Goal: Task Accomplishment & Management: Complete application form

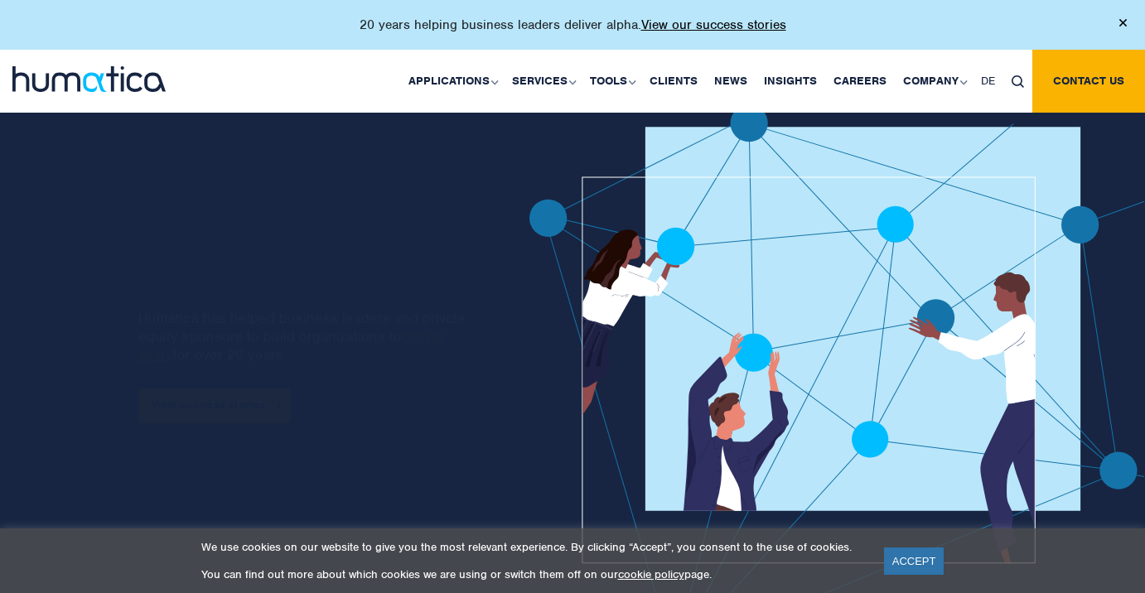
click at [869, 30] on div "20 years helping business leaders deliver alpha. View our success stories" at bounding box center [572, 25] width 1145 height 50
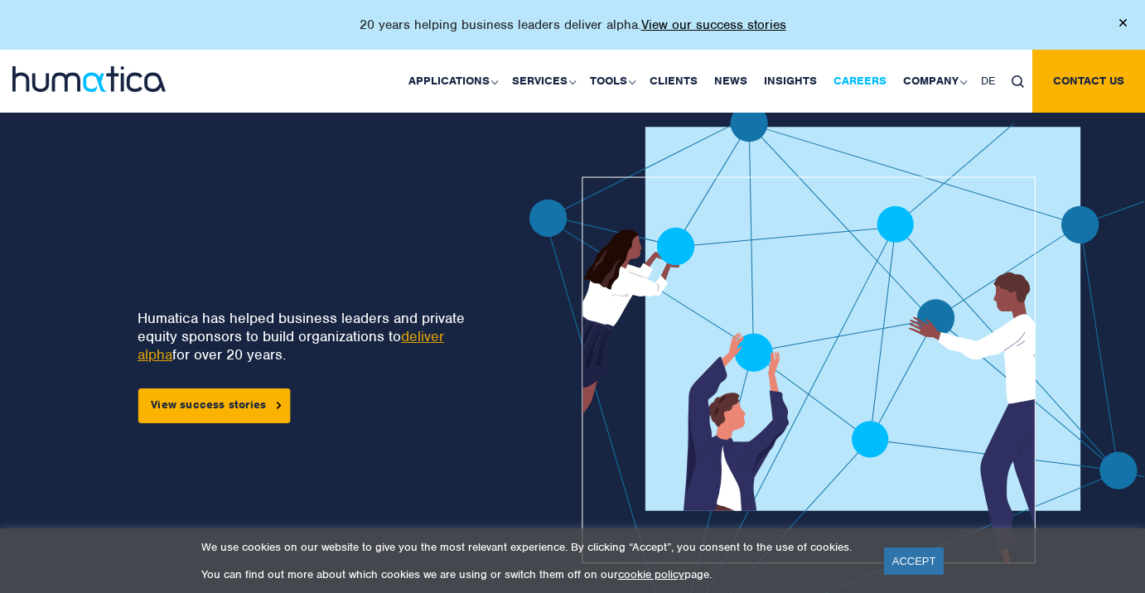
click at [864, 79] on link "Careers" at bounding box center [860, 81] width 70 height 63
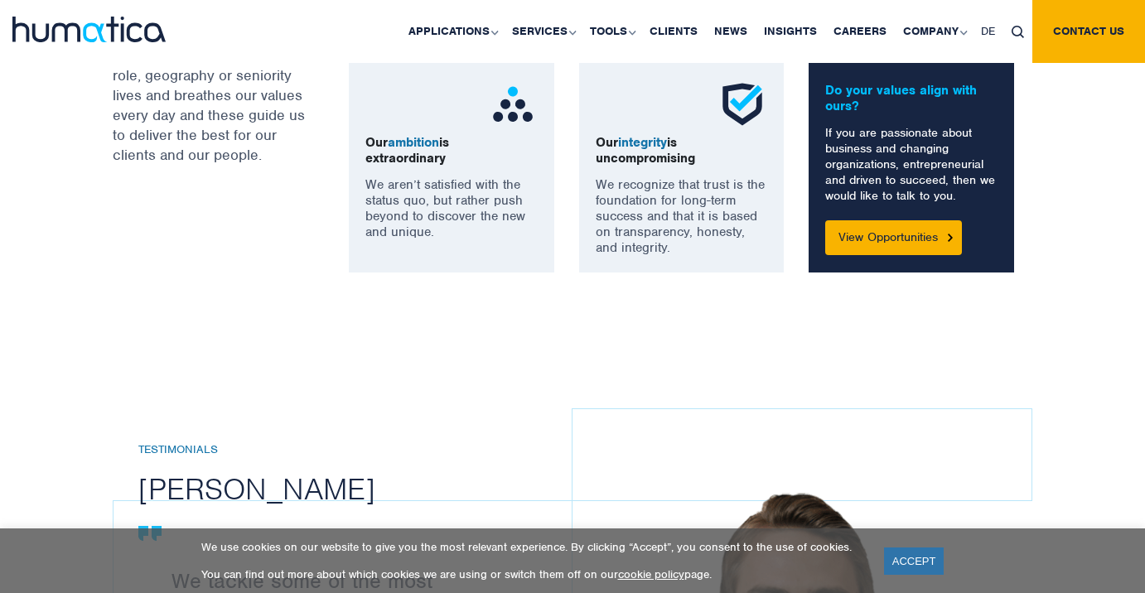
scroll to position [1406, 0]
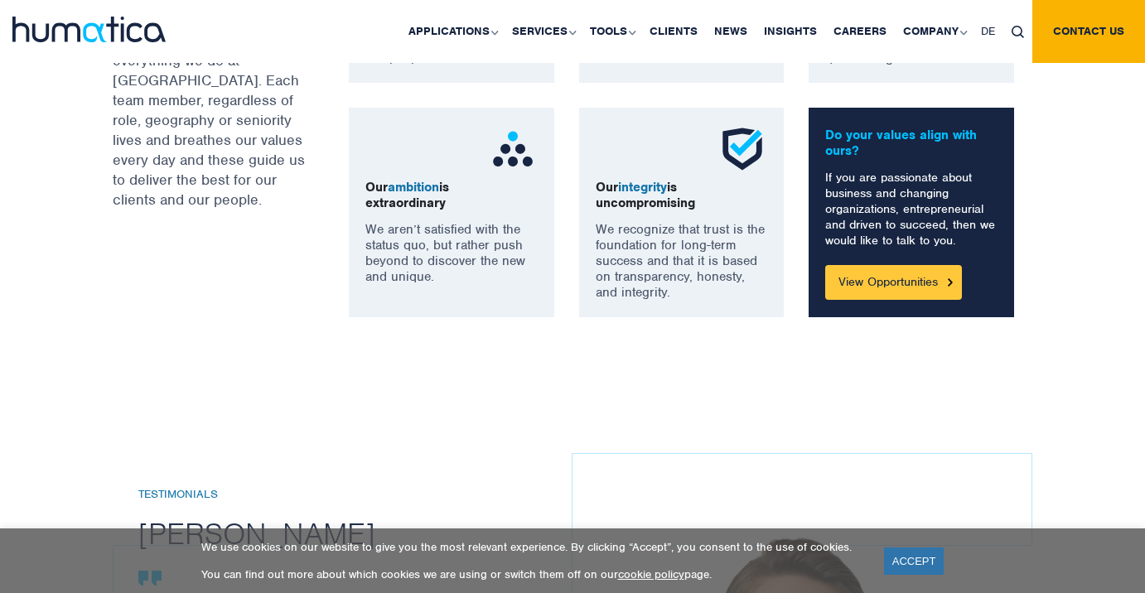
click at [901, 281] on link "View Opportunities" at bounding box center [893, 282] width 137 height 35
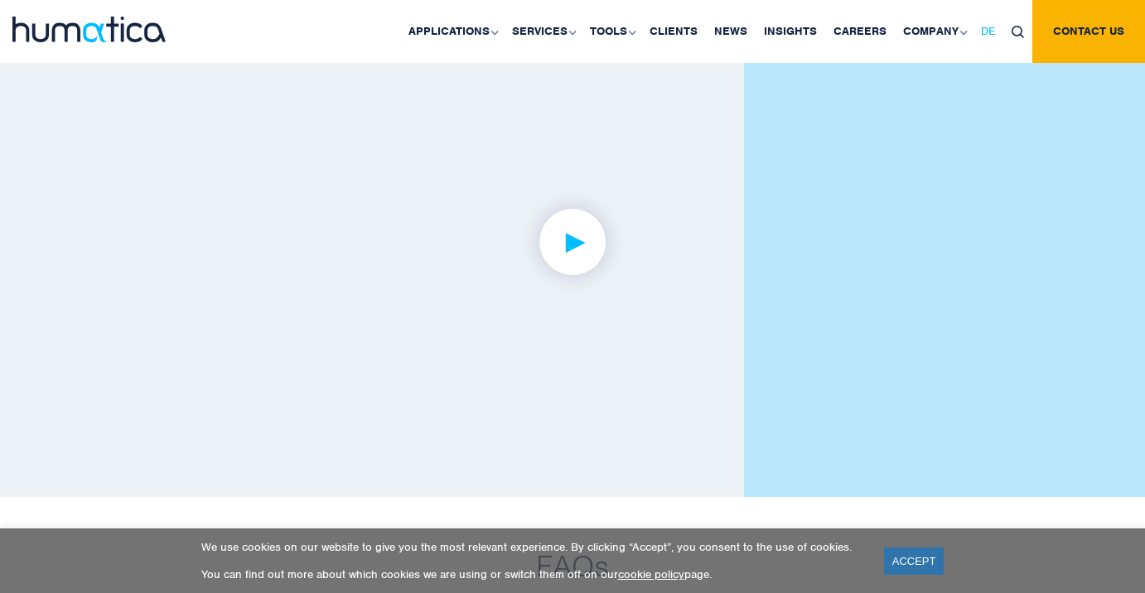
scroll to position [3955, 0]
